Goal: Task Accomplishment & Management: Use online tool/utility

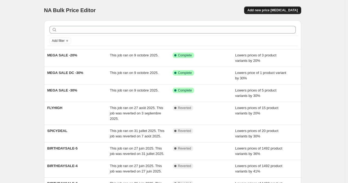
click at [267, 8] on span "Add new price [MEDICAL_DATA]" at bounding box center [272, 10] width 50 height 4
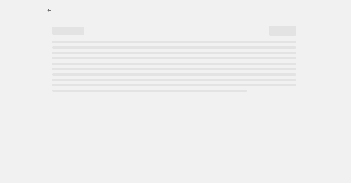
select select "percentage"
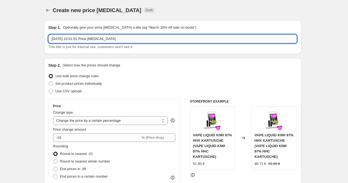
click at [77, 39] on input "[DATE] 15:51:51 Price [MEDICAL_DATA]" at bounding box center [172, 39] width 248 height 9
click at [47, 11] on icon "Price change jobs" at bounding box center [47, 10] width 5 height 5
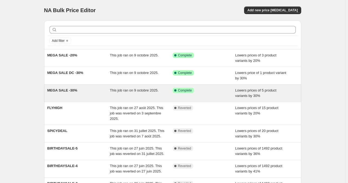
click at [98, 88] on div "MEGA SALE -30%" at bounding box center [78, 93] width 63 height 11
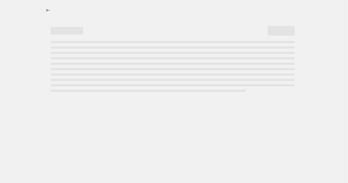
select select "percentage"
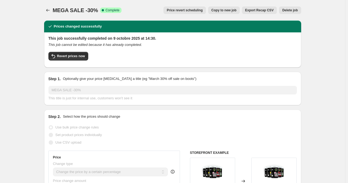
click at [230, 10] on span "Copy to new job" at bounding box center [223, 10] width 25 height 4
select select "percentage"
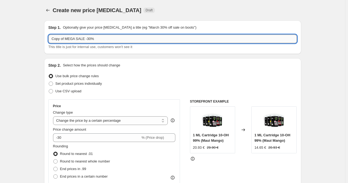
click at [79, 39] on input "Copy of MEGA SALE -30%" at bounding box center [172, 39] width 248 height 9
click at [78, 38] on input "Copy of MEGA SALE -30%" at bounding box center [172, 39] width 248 height 9
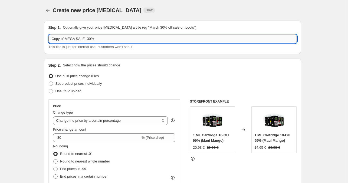
click at [78, 38] on input "Copy of MEGA SALE -30%" at bounding box center [172, 39] width 248 height 9
paste input "-50% Fleurs Infusées Cookies ✅ (clair, standard et propre dans le panier)"
drag, startPoint x: 99, startPoint y: 39, endPoint x: 288, endPoint y: 39, distance: 188.3
click at [288, 39] on input "-50% Fleurs Infusées Cookies ✅ (clair, standard et propre dans le panier)" at bounding box center [172, 39] width 248 height 9
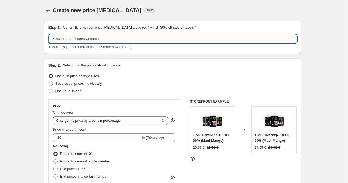
click at [73, 39] on input "-50% Fleurs Infusées Cookies" at bounding box center [172, 39] width 248 height 9
drag, startPoint x: 73, startPoint y: 39, endPoint x: 84, endPoint y: 41, distance: 10.9
click at [84, 41] on input "-50% Fleurs Infusées Cookies" at bounding box center [172, 39] width 248 height 9
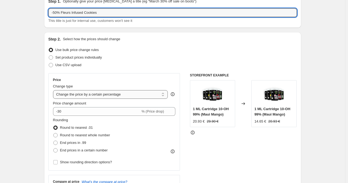
scroll to position [27, 0]
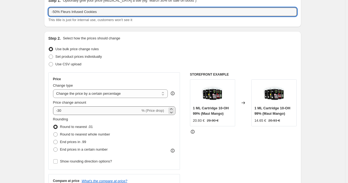
type input "-50% Fleurs Infused Cookies"
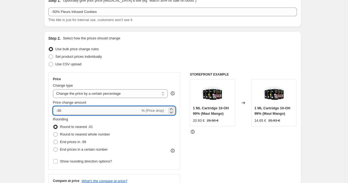
click at [61, 112] on input "-30" at bounding box center [96, 111] width 87 height 9
type input "-50"
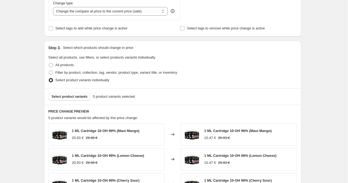
scroll to position [216, 0]
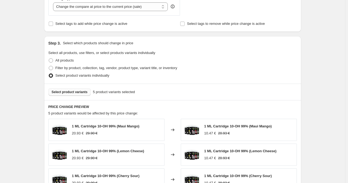
click at [75, 93] on span "Select product variants" at bounding box center [70, 92] width 36 height 4
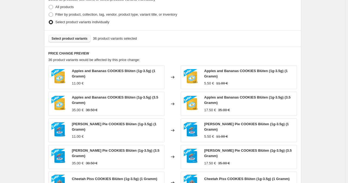
scroll to position [298, 0]
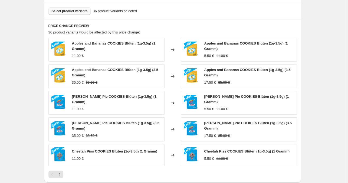
click at [79, 13] on span "Select product variants" at bounding box center [70, 11] width 36 height 4
click at [70, 13] on span "Select product variants" at bounding box center [70, 11] width 36 height 4
click at [61, 173] on icon "Next" at bounding box center [59, 174] width 5 height 5
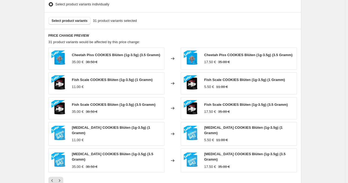
scroll to position [352, 0]
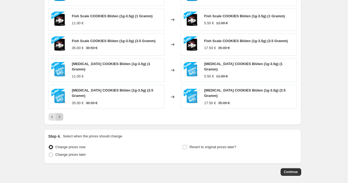
click at [61, 114] on icon "Next" at bounding box center [59, 116] width 5 height 5
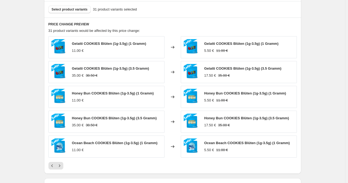
scroll to position [298, 0]
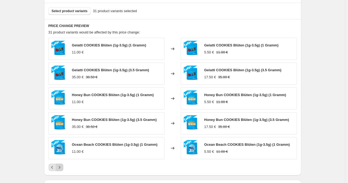
click at [62, 169] on icon "Next" at bounding box center [59, 167] width 5 height 5
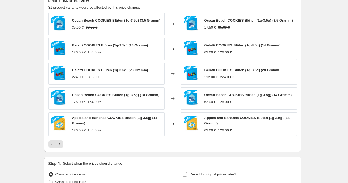
scroll to position [325, 0]
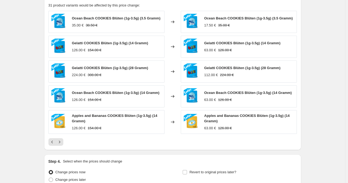
click at [61, 144] on icon "Next" at bounding box center [59, 142] width 5 height 5
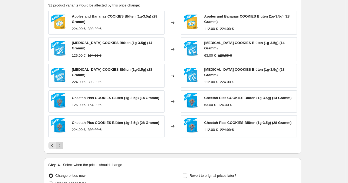
click at [62, 146] on button "Next" at bounding box center [60, 146] width 8 height 8
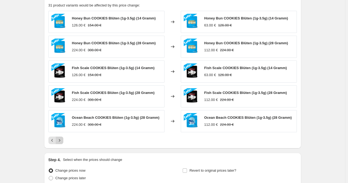
click at [61, 142] on icon "Next" at bounding box center [59, 140] width 5 height 5
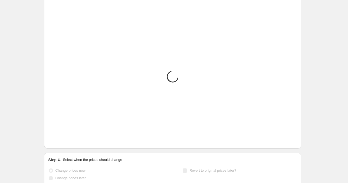
scroll to position [274, 0]
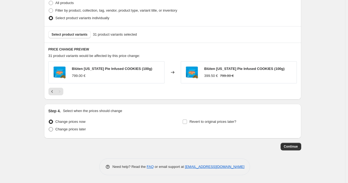
click at [80, 131] on span "Change prices later" at bounding box center [70, 129] width 31 height 4
click at [49, 128] on input "Change prices later" at bounding box center [49, 127] width 0 height 0
radio input "true"
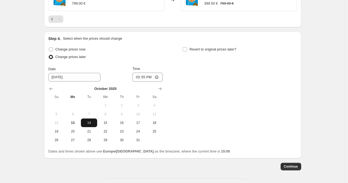
scroll to position [355, 0]
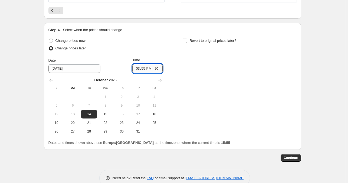
click at [146, 66] on input "15:55" at bounding box center [147, 68] width 30 height 9
type input "14:30"
click at [213, 111] on div "Change prices now Change prices later Date [DATE] Time 14:[DATE] Mo Tu We Th Fr…" at bounding box center [172, 86] width 248 height 99
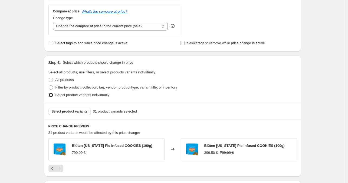
scroll to position [298, 0]
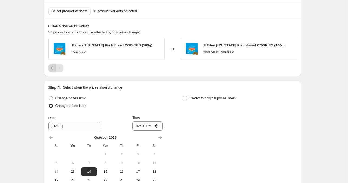
click at [53, 70] on icon "Previous" at bounding box center [52, 67] width 5 height 5
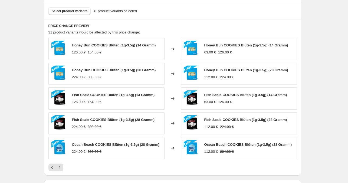
click at [97, 45] on span "Honey Bun COOKIES Blüten (1g-3.5g) (14 Gramm)" at bounding box center [114, 45] width 84 height 4
click at [218, 50] on div "63.00 € 126.00 €" at bounding box center [246, 52] width 84 height 5
click at [262, 71] on span "Honey Bun COOKIES Blüten (1g-3.5g) (28 Gramm)" at bounding box center [246, 70] width 84 height 4
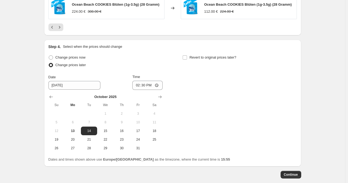
scroll to position [466, 0]
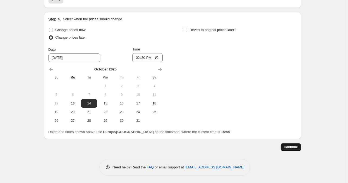
click at [294, 147] on span "Continue" at bounding box center [291, 147] width 14 height 4
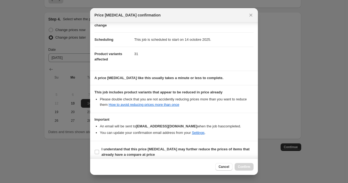
scroll to position [37, 0]
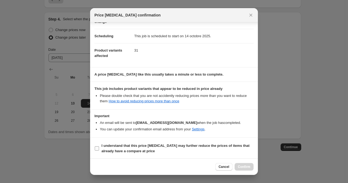
click at [127, 148] on b "I understand that this price [MEDICAL_DATA] may further reduce the prices of it…" at bounding box center [175, 148] width 148 height 9
click at [99, 148] on input "I understand that this price [MEDICAL_DATA] may further reduce the prices of it…" at bounding box center [97, 149] width 4 height 4
checkbox input "true"
click at [243, 164] on button "Confirm" at bounding box center [244, 167] width 19 height 8
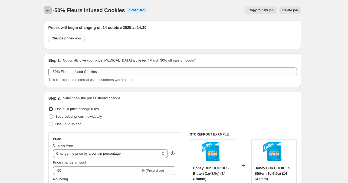
click at [45, 8] on button "Price change jobs" at bounding box center [48, 10] width 8 height 8
